Goal: Task Accomplishment & Management: Use online tool/utility

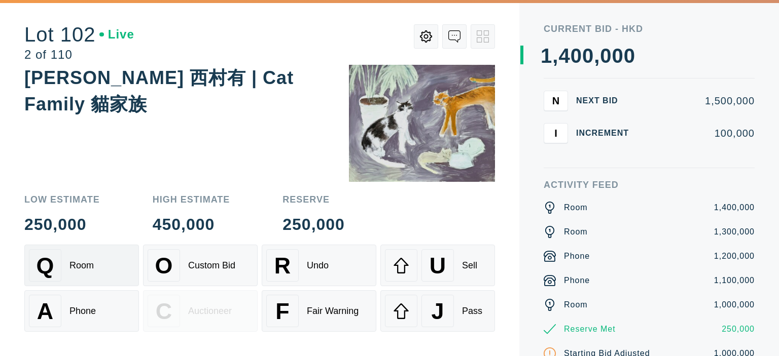
click at [67, 264] on div "Q Room" at bounding box center [81, 265] width 105 height 32
click at [69, 318] on div "A Phone" at bounding box center [81, 311] width 105 height 32
click at [87, 277] on div "Q Room" at bounding box center [81, 265] width 105 height 32
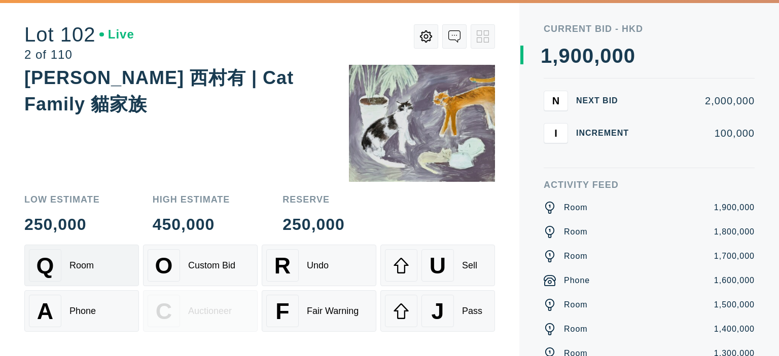
click at [87, 277] on div "Q Room" at bounding box center [81, 265] width 105 height 32
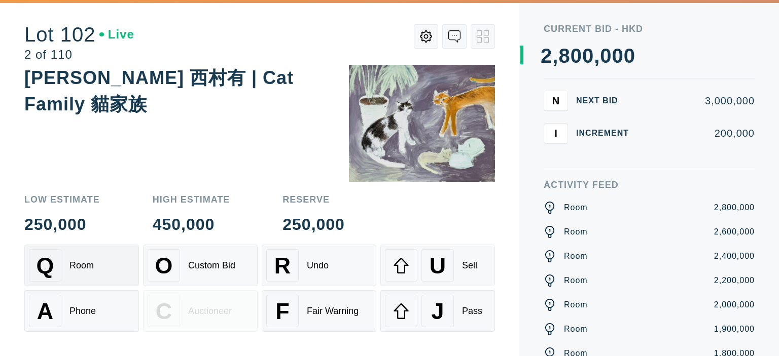
click at [87, 277] on div "Q Room" at bounding box center [81, 265] width 105 height 32
click at [81, 306] on div "A Phone" at bounding box center [81, 311] width 105 height 32
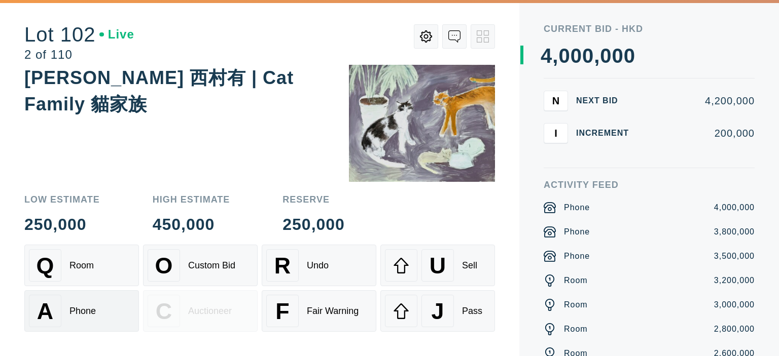
click at [81, 306] on div "A Phone" at bounding box center [81, 311] width 105 height 32
click at [409, 249] on button "U Sell" at bounding box center [437, 266] width 115 height 42
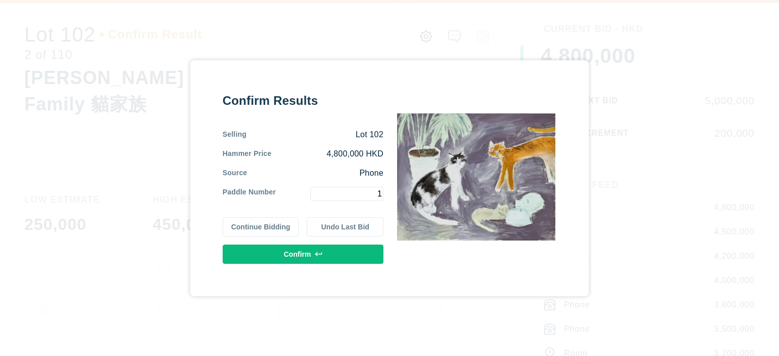
type input "1"
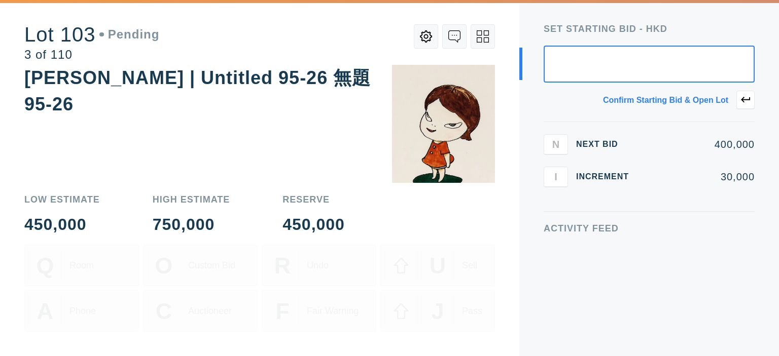
type input "2"
type input "5"
type input "420,000"
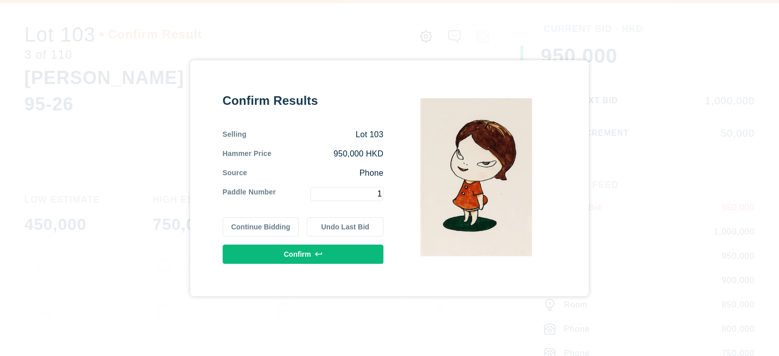
type input "1"
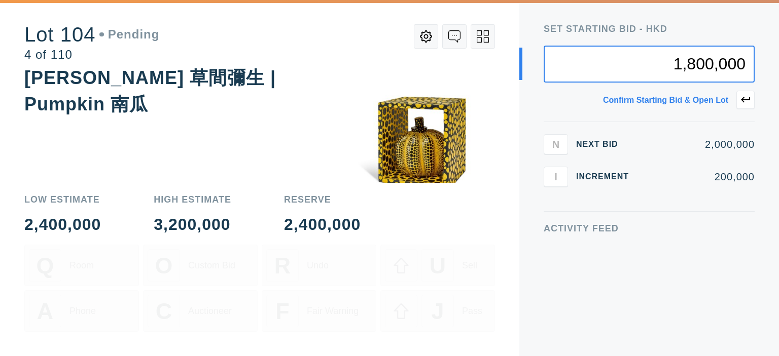
type input "1,800,000"
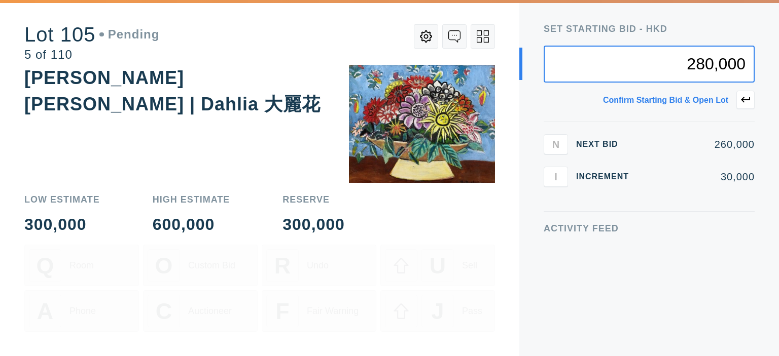
type input "280,000"
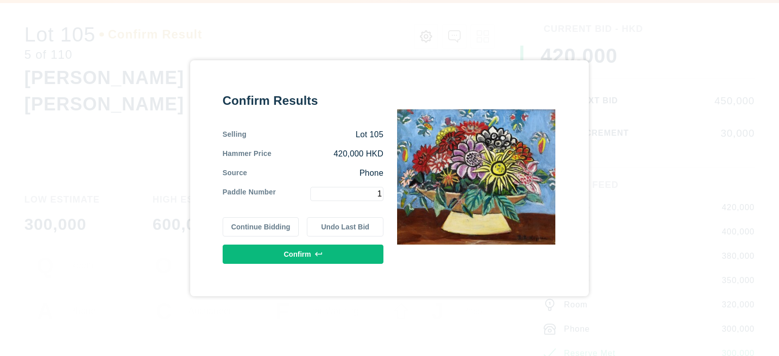
type input "1"
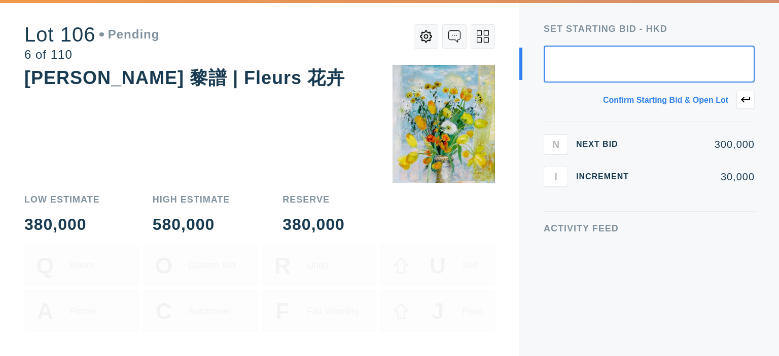
click at [475, 36] on button at bounding box center [482, 36] width 24 height 24
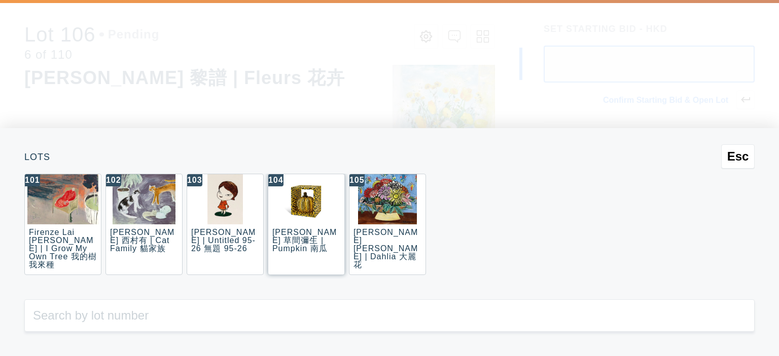
click at [296, 212] on img at bounding box center [306, 199] width 50 height 50
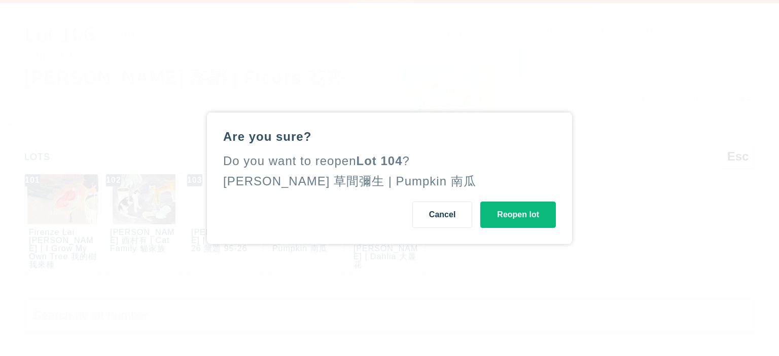
click at [512, 206] on button "Reopen lot" at bounding box center [518, 215] width 76 height 26
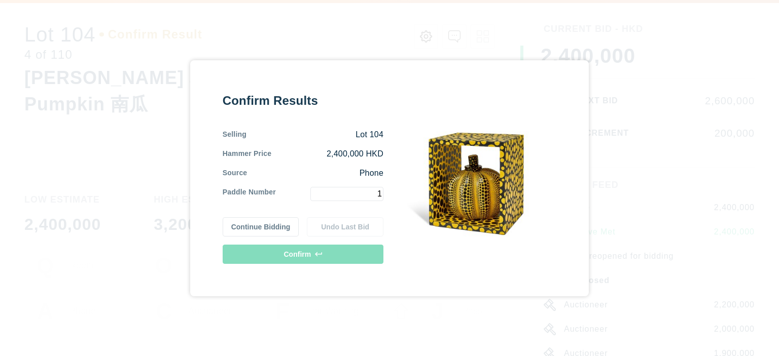
type input "1"
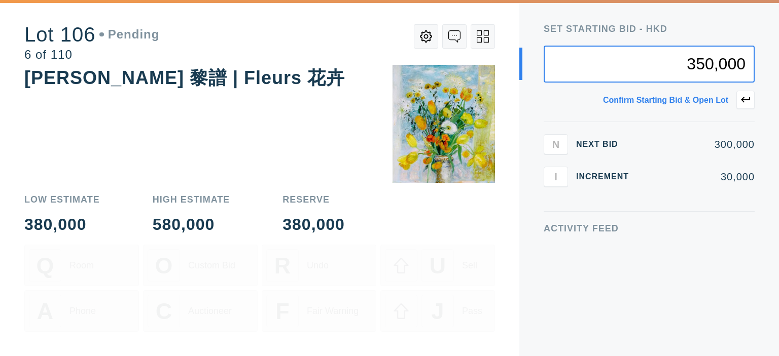
type input "350,000"
